Goal: Task Accomplishment & Management: Manage account settings

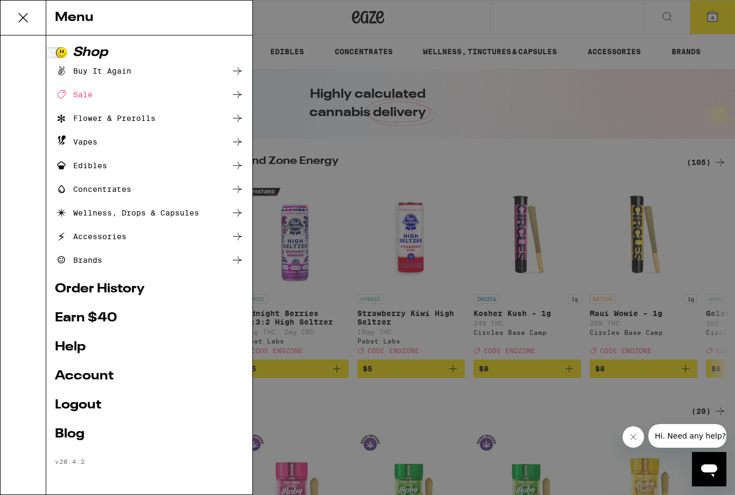
click at [108, 372] on link "Account" at bounding box center [149, 376] width 189 height 13
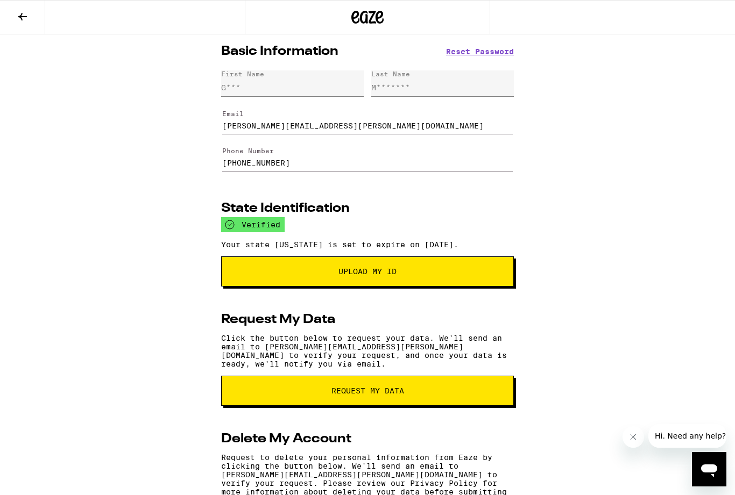
click at [17, 10] on icon at bounding box center [22, 16] width 13 height 13
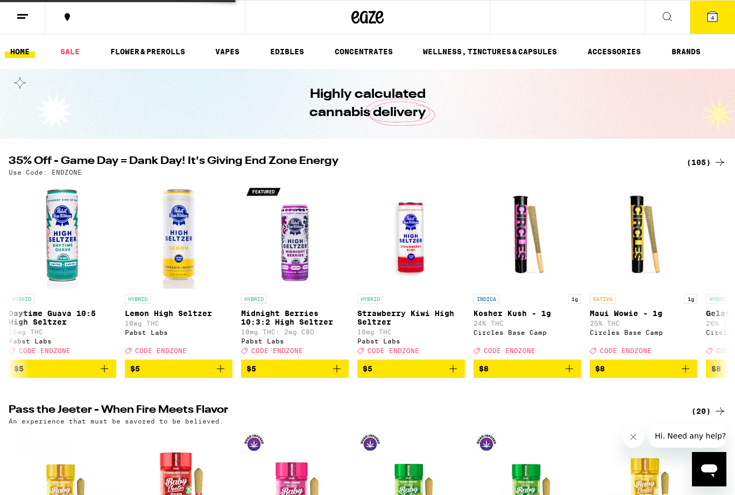
click at [30, 13] on button at bounding box center [22, 18] width 45 height 34
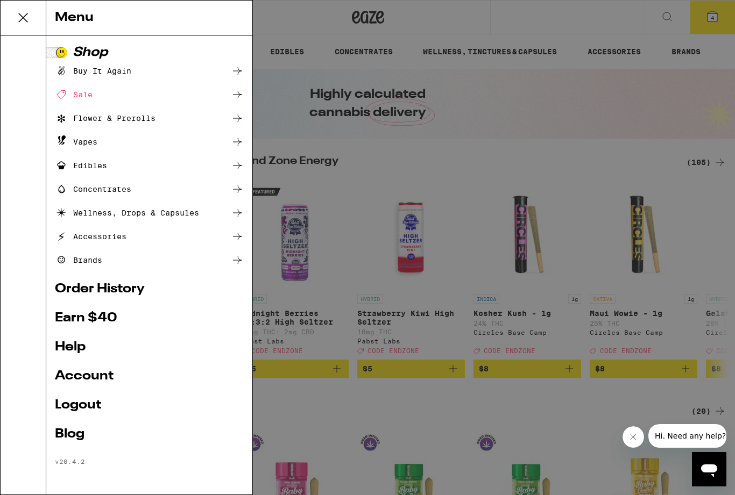
click at [96, 408] on link "Logout" at bounding box center [149, 405] width 189 height 13
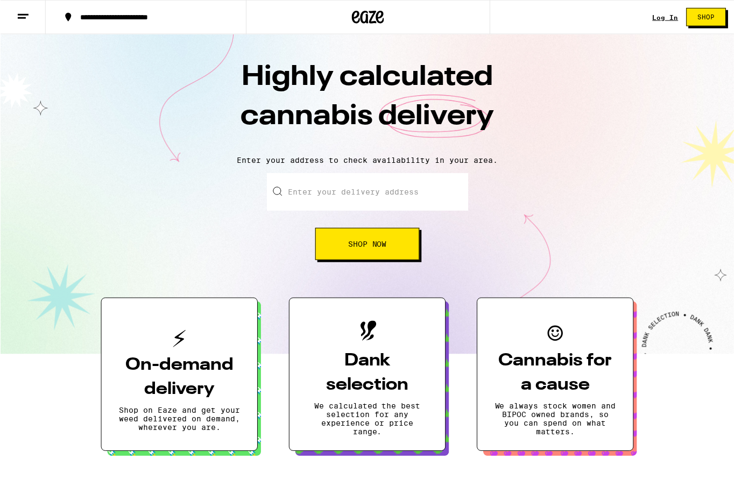
scroll to position [10, 0]
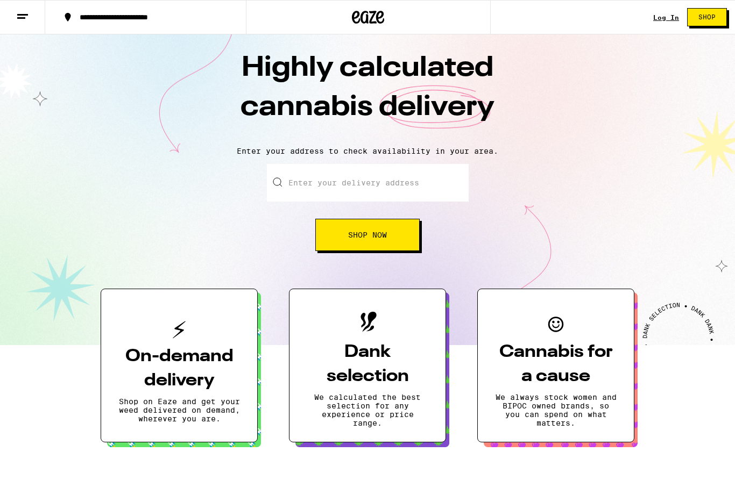
click at [666, 15] on link "Log In" at bounding box center [666, 17] width 26 height 7
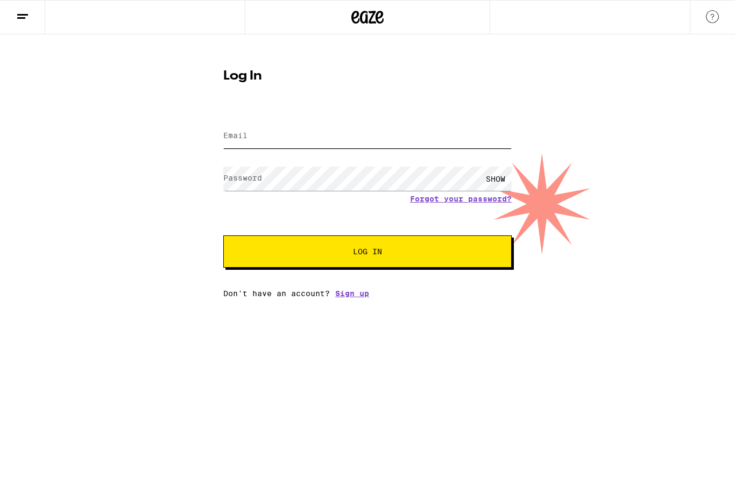
click at [458, 124] on input "Email" at bounding box center [367, 136] width 288 height 24
type input "[EMAIL_ADDRESS][PERSON_NAME][DOMAIN_NAME]"
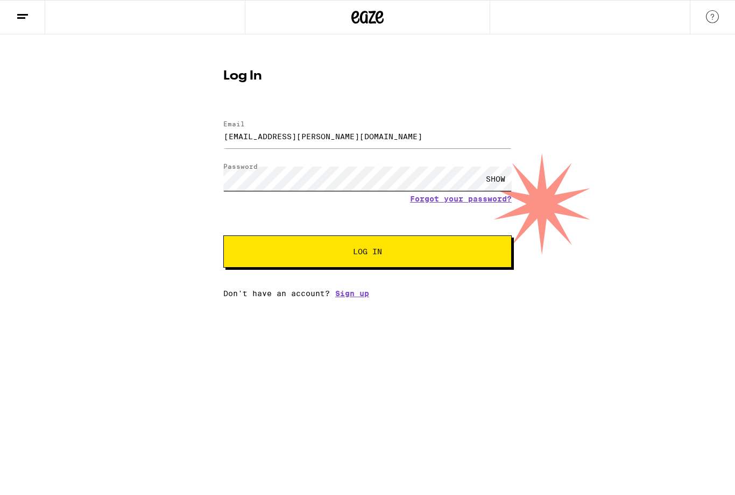
click at [367, 253] on button "Log In" at bounding box center [367, 252] width 288 height 32
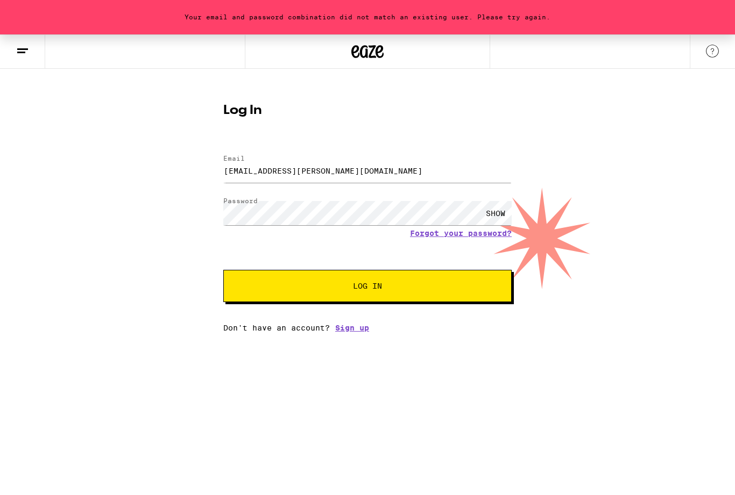
click at [498, 210] on div "SHOW" at bounding box center [495, 213] width 32 height 24
click at [367, 288] on button "Log In" at bounding box center [367, 286] width 288 height 32
